Goal: Task Accomplishment & Management: Manage account settings

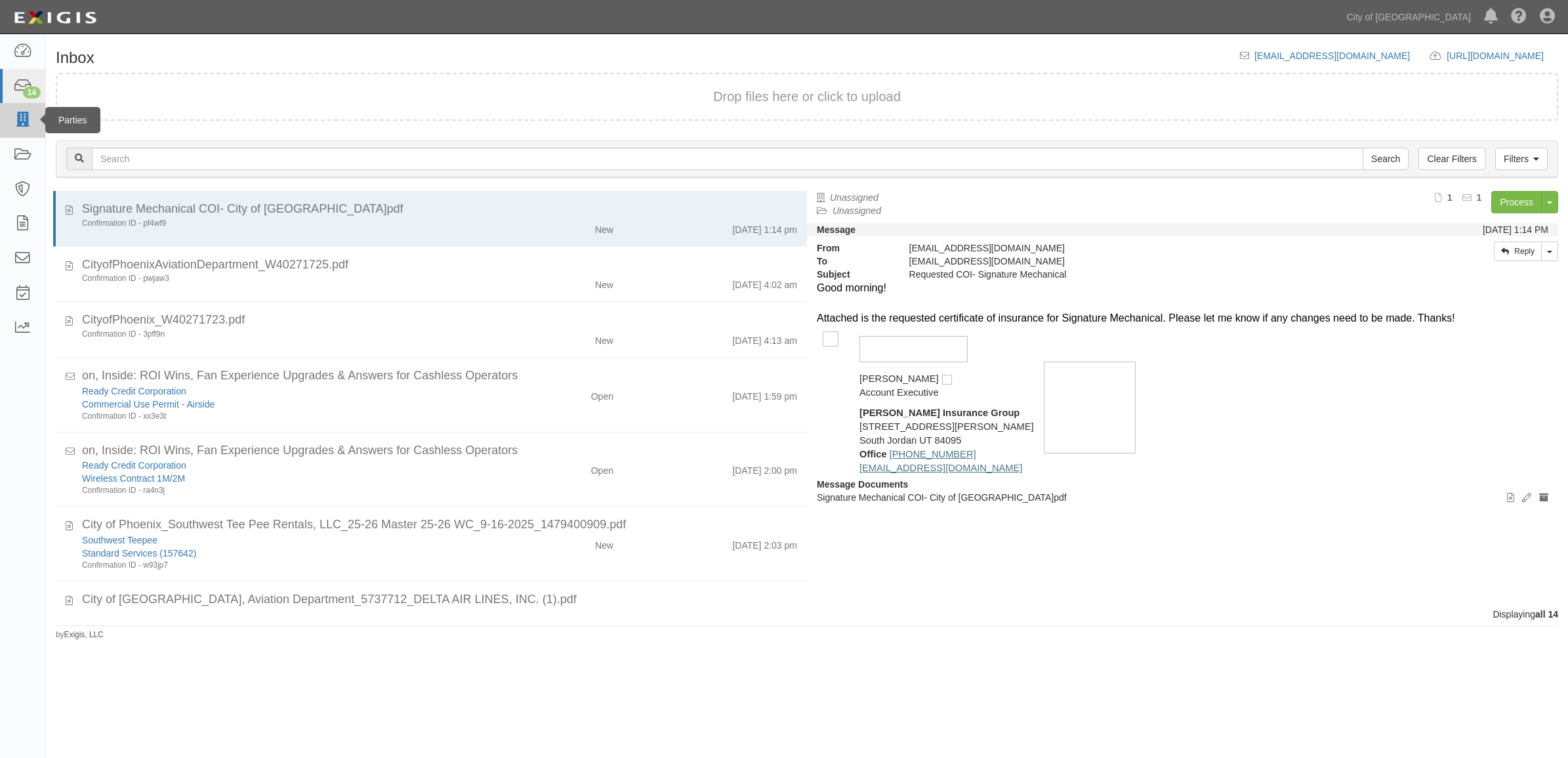
scroll to position [556, 0]
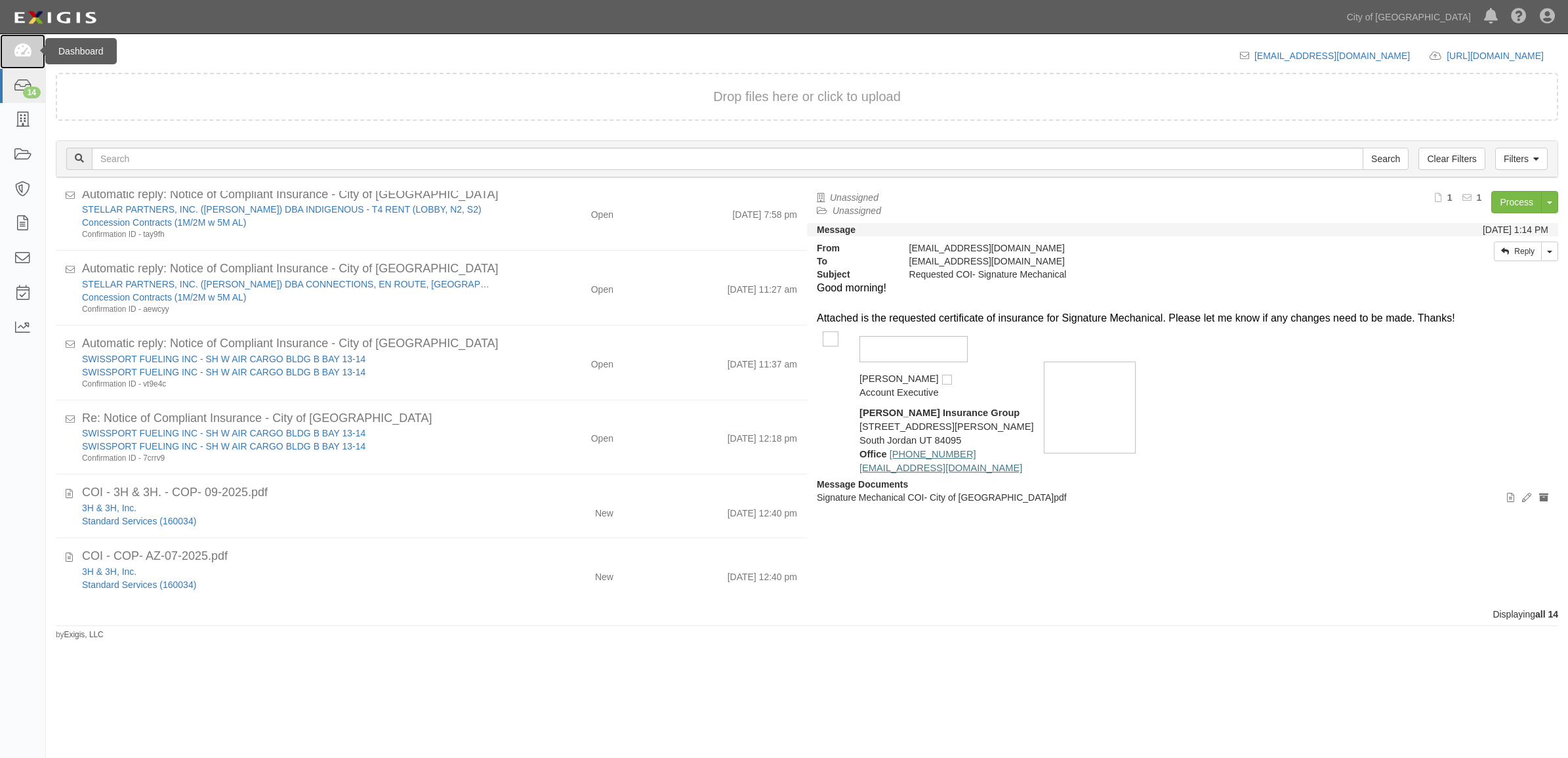
click at [1, 42] on link at bounding box center [23, 51] width 45 height 35
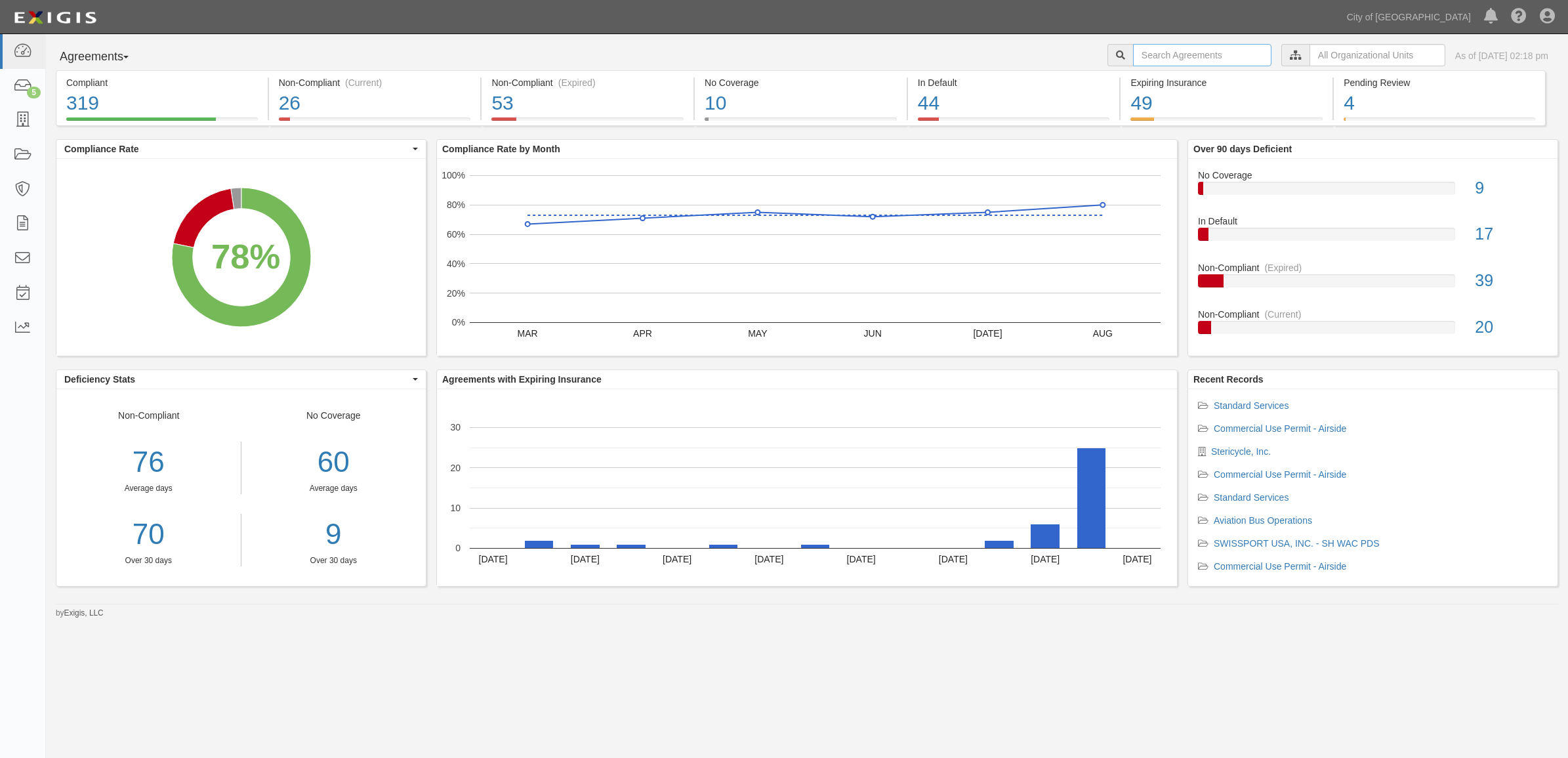
click at [1173, 48] on input "text" at bounding box center [1202, 55] width 138 height 23
drag, startPoint x: 1350, startPoint y: 54, endPoint x: 1343, endPoint y: 59, distance: 8.6
click at [1350, 54] on input "text" at bounding box center [1377, 55] width 136 height 23
click at [1160, 79] on icon at bounding box center [1158, 79] width 9 height 6
click at [1156, 101] on div "Contracts & Services" at bounding box center [1206, 104] width 114 height 13
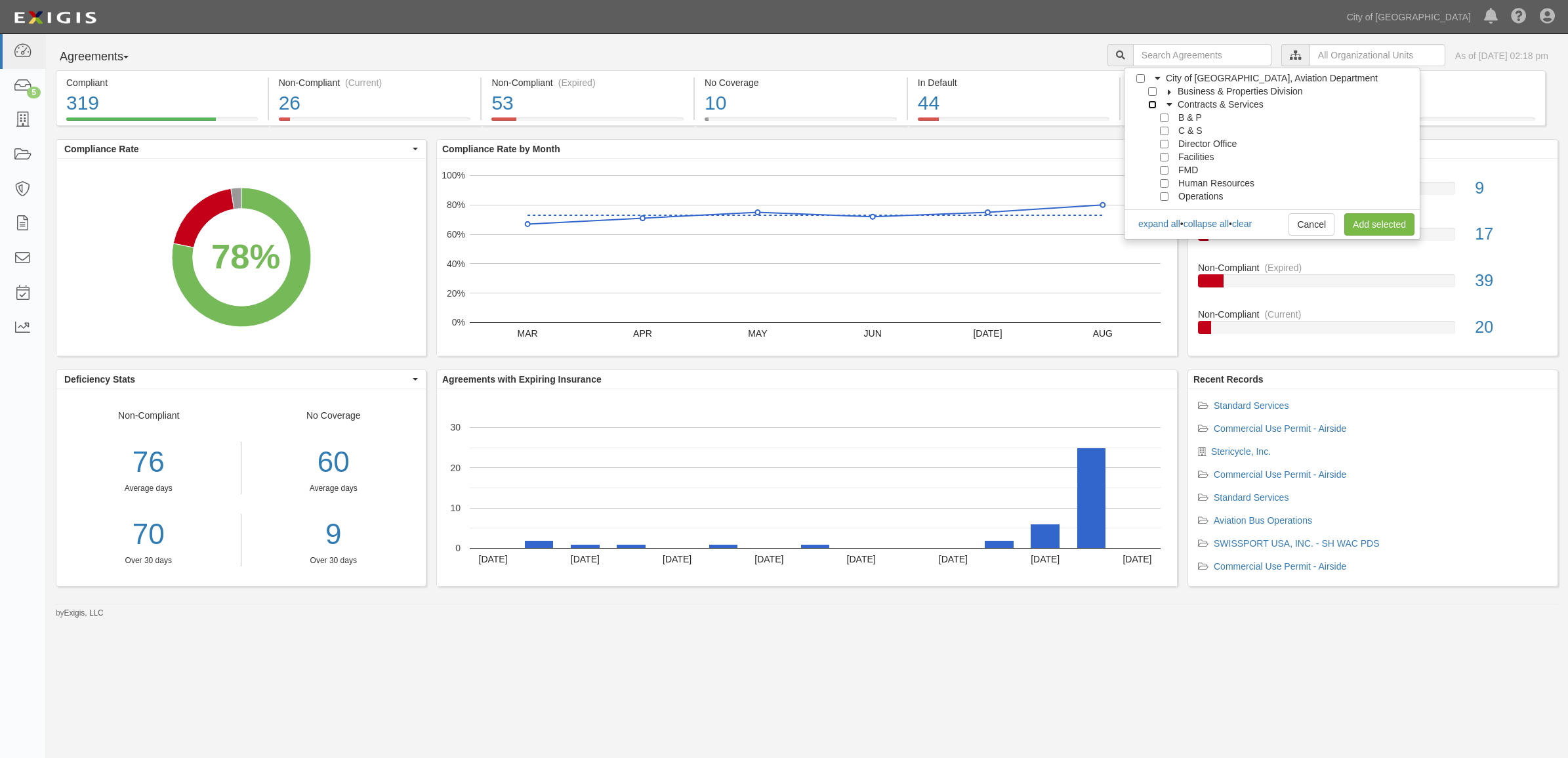
click at [1155, 104] on input "Contracts & Services" at bounding box center [1152, 105] width 8 height 8
checkbox input "true"
click at [1348, 225] on link "Add selected" at bounding box center [1379, 224] width 70 height 23
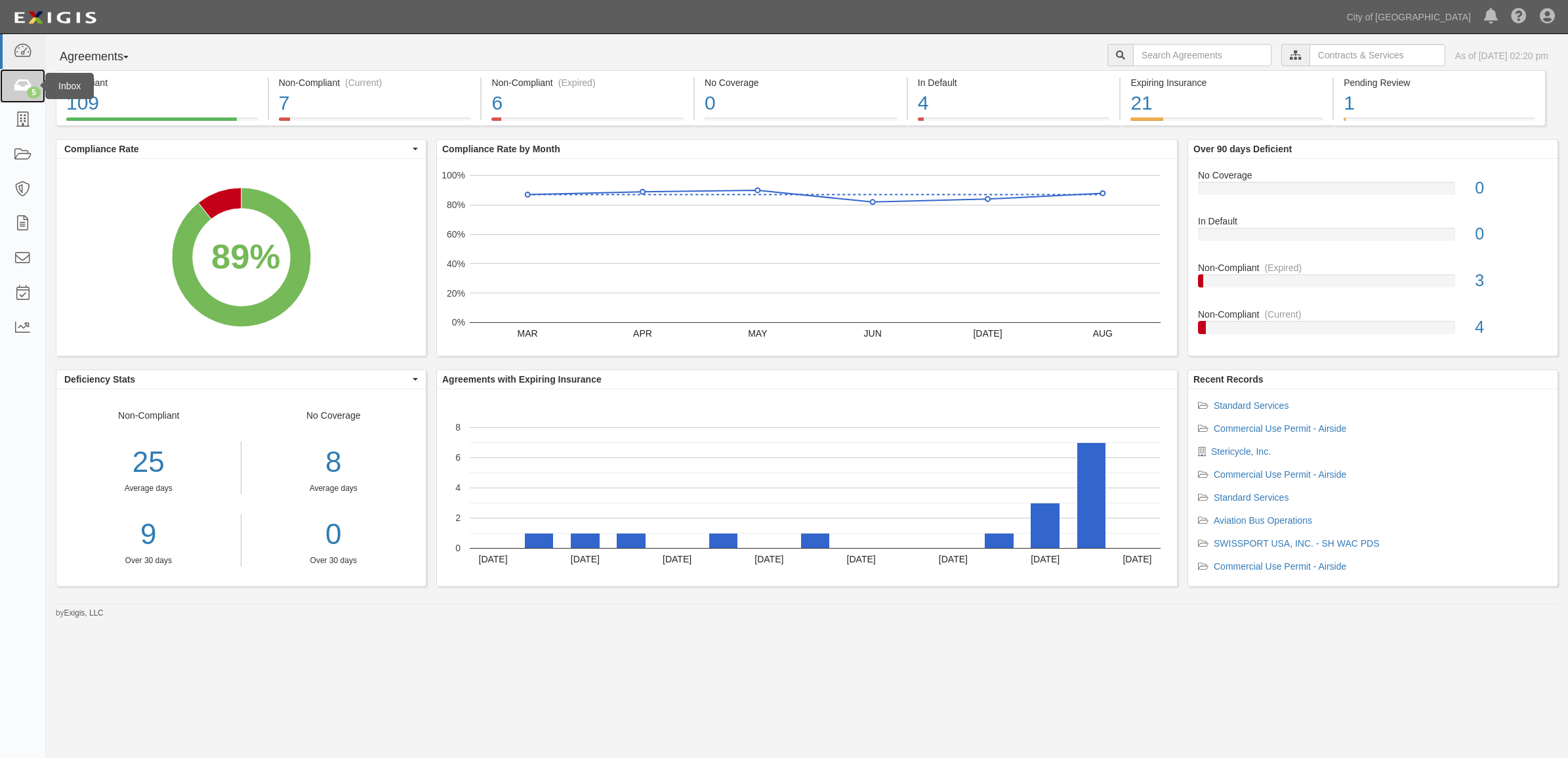
click at [35, 86] on link "5" at bounding box center [23, 86] width 45 height 35
